Goal: Task Accomplishment & Management: Use online tool/utility

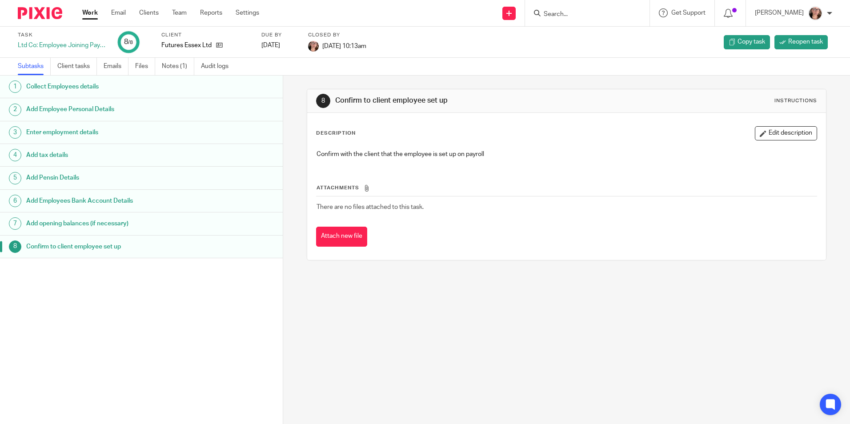
click at [93, 10] on link "Work" at bounding box center [90, 12] width 16 height 9
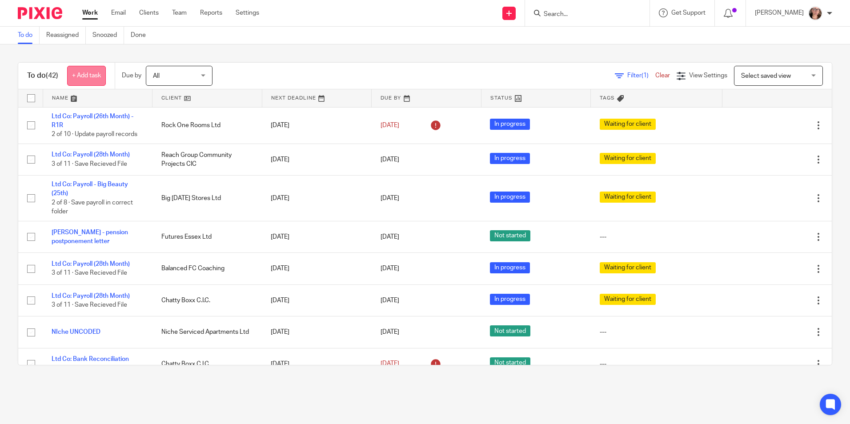
click at [87, 77] on link "+ Add task" at bounding box center [86, 76] width 39 height 20
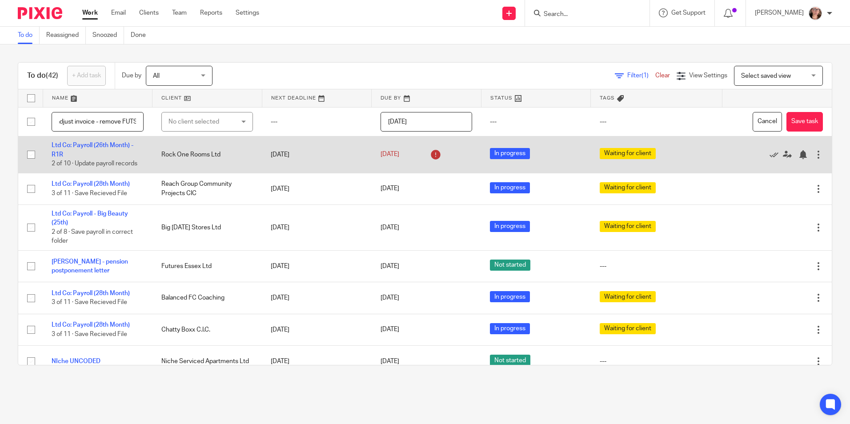
scroll to position [0, 74]
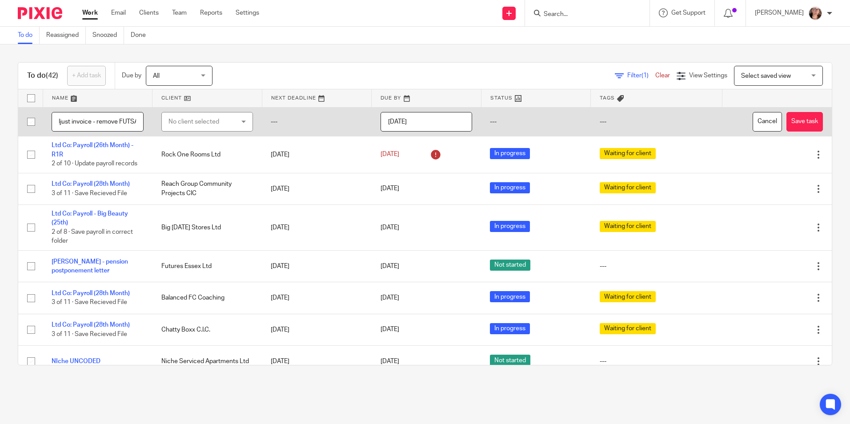
type input "email [PERSON_NAME]- adjust invoice - remove FUTSAL"
click at [219, 125] on div "No client selected" at bounding box center [203, 122] width 68 height 19
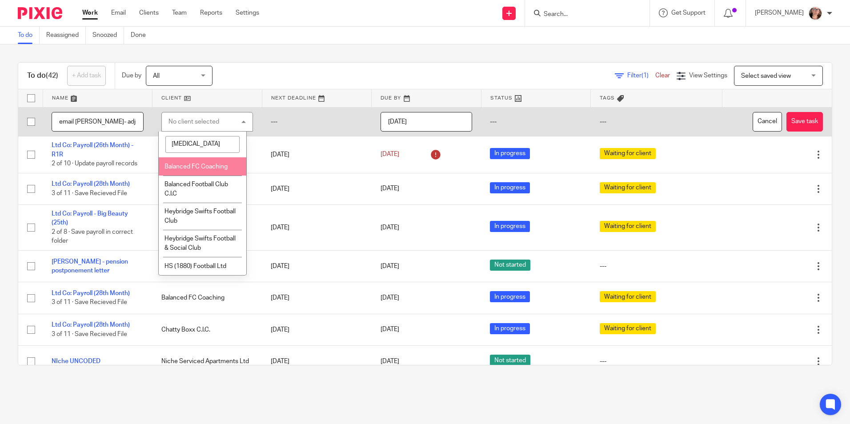
type input "bal"
click at [211, 164] on span "Balanced FC Coaching" at bounding box center [196, 167] width 63 height 6
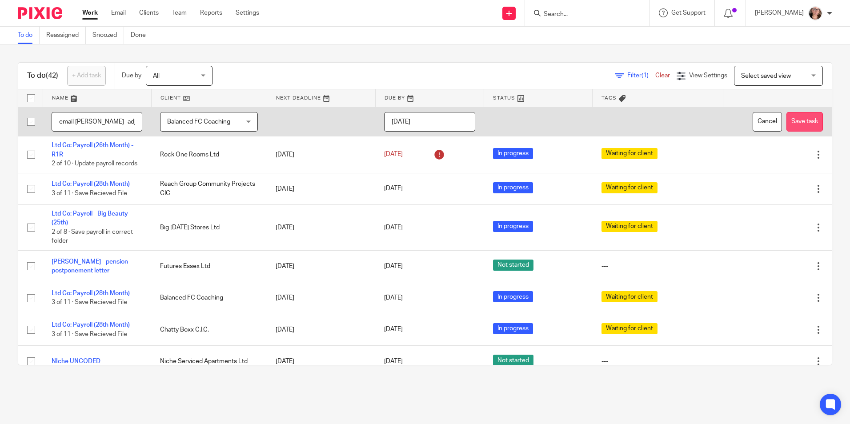
click at [787, 119] on button "Save task" at bounding box center [805, 122] width 36 height 20
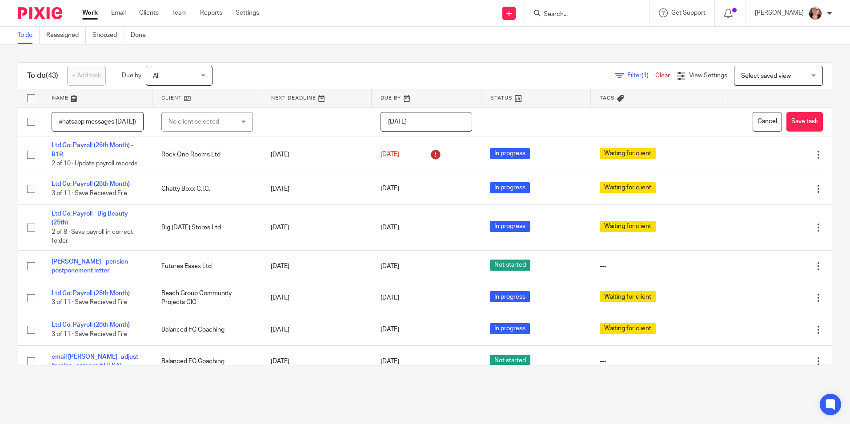
scroll to position [0, 163]
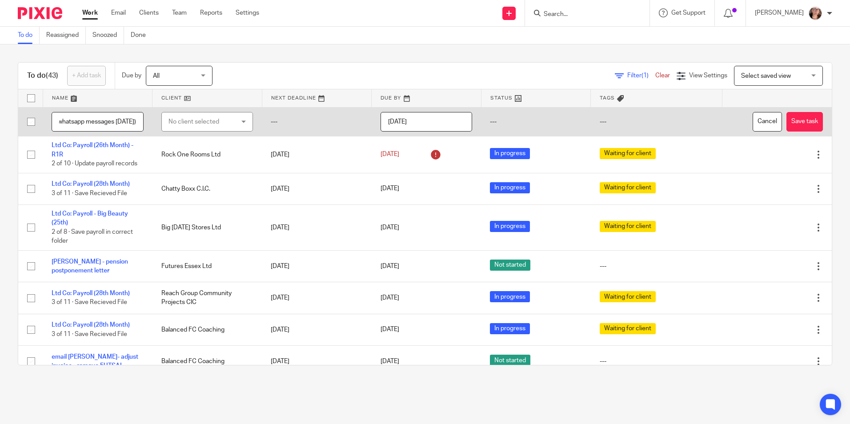
type input "new customers to invoice for triaining centre (kenzer whatsapp messages [DATE])"
click at [199, 119] on div "No client selected" at bounding box center [203, 122] width 68 height 19
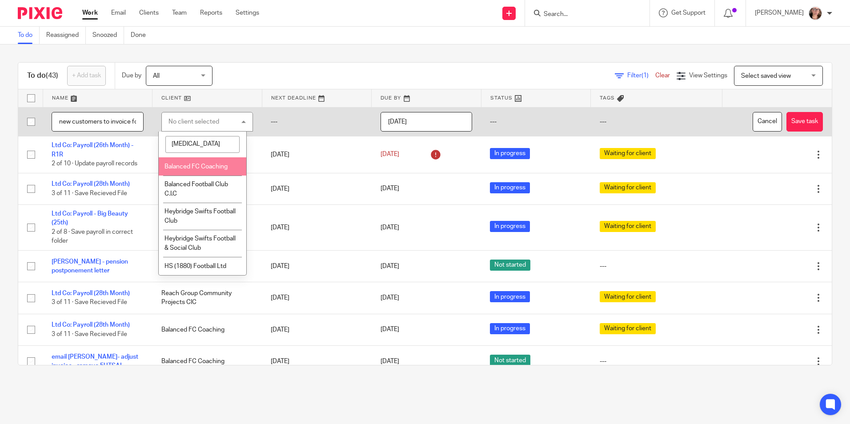
type input "bal"
click at [220, 159] on li "Balanced FC Coaching" at bounding box center [203, 166] width 88 height 18
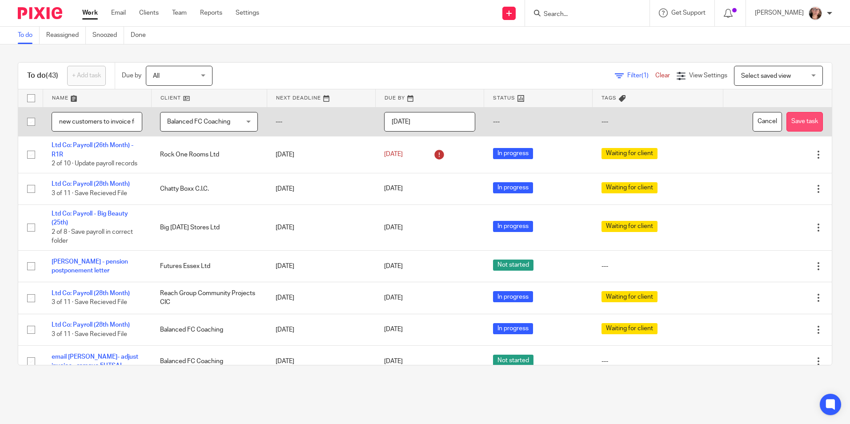
click at [787, 126] on button "Save task" at bounding box center [805, 122] width 36 height 20
